Goal: Find specific page/section: Find specific page/section

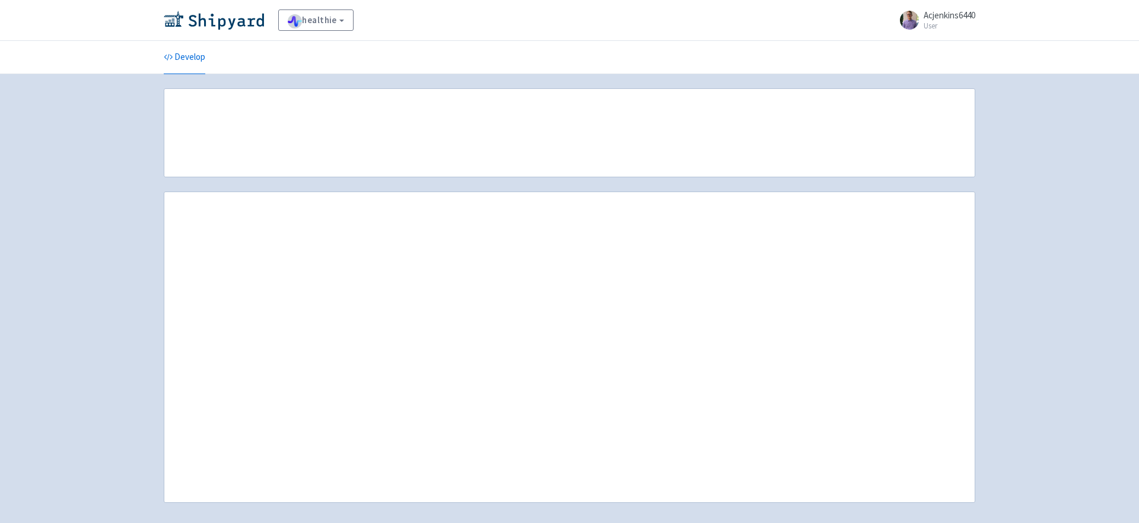
click at [0, 0] on div "Profile Sign out" at bounding box center [0, 0] width 0 height 0
click at [532, 407] on div at bounding box center [570, 348] width 812 height 312
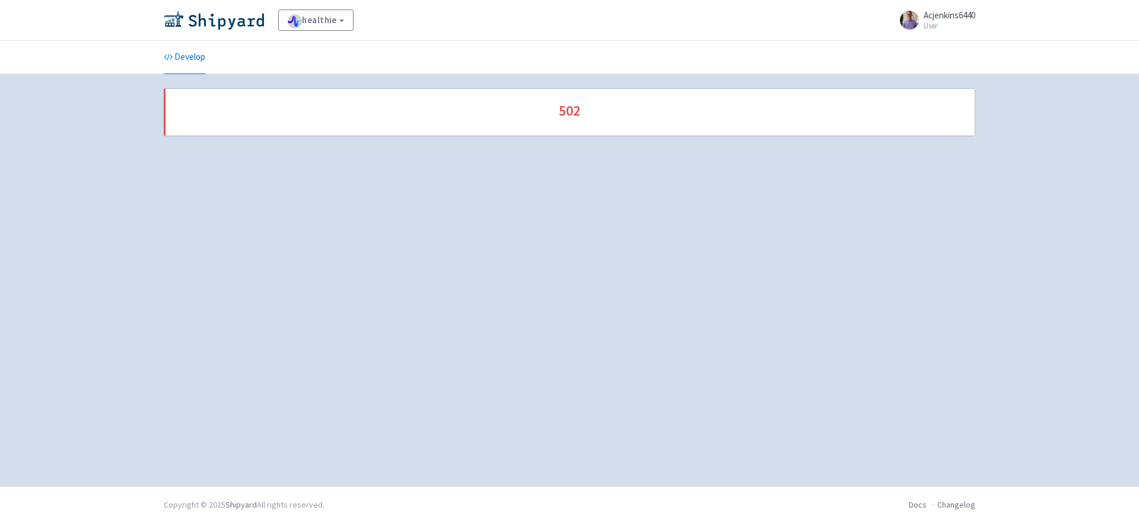
click at [303, 188] on div "502" at bounding box center [570, 280] width 812 height 384
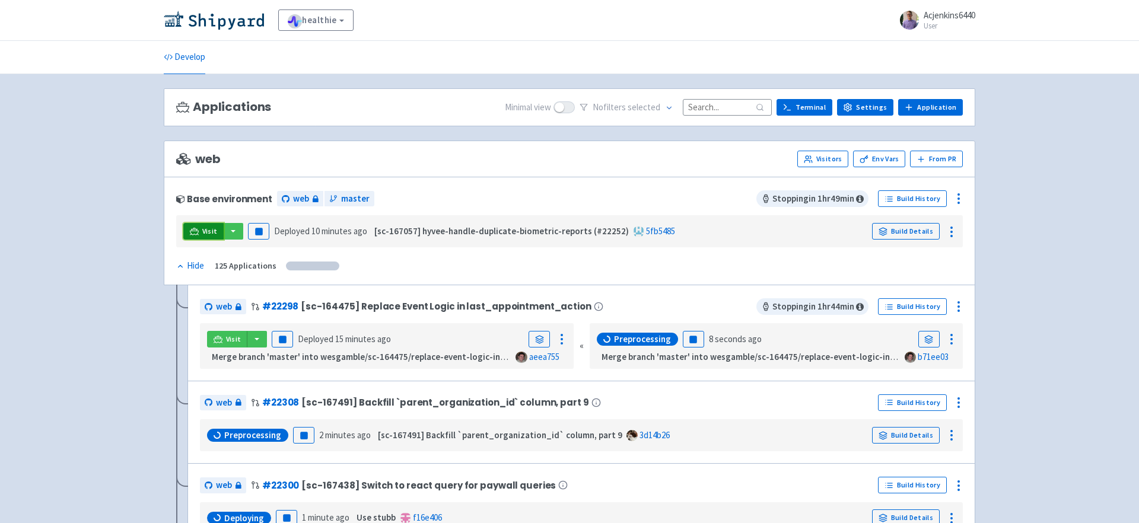
click at [205, 237] on link "Visit" at bounding box center [203, 231] width 40 height 17
